Goal: Transaction & Acquisition: Download file/media

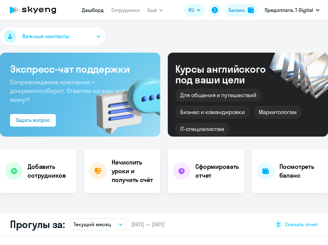
select select "30"
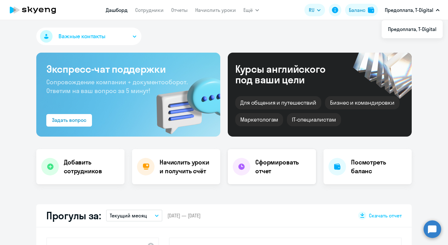
click at [256, 165] on h4 "Сформировать отчет" at bounding box center [284, 167] width 56 height 18
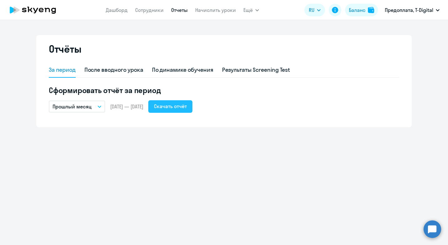
click at [187, 109] on div "Скачать отчёт" at bounding box center [170, 106] width 33 height 8
click at [80, 178] on div "Отчёты За период После вводного урока По динамике обучения Результаты Screening…" at bounding box center [224, 132] width 448 height 225
